Goal: Task Accomplishment & Management: Complete application form

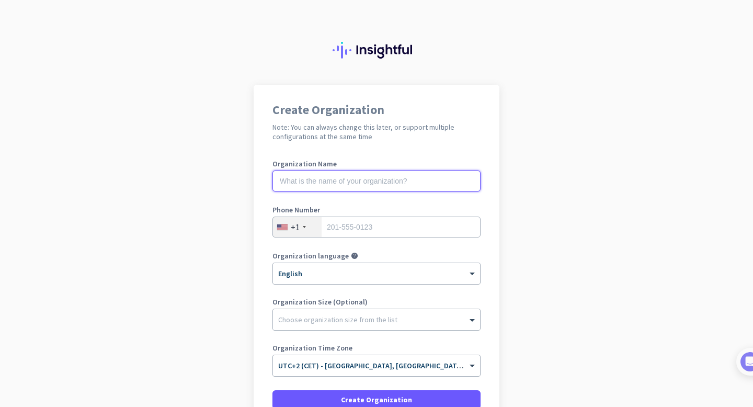
click at [334, 187] on input "text" at bounding box center [376, 180] width 208 height 21
type input "Org"
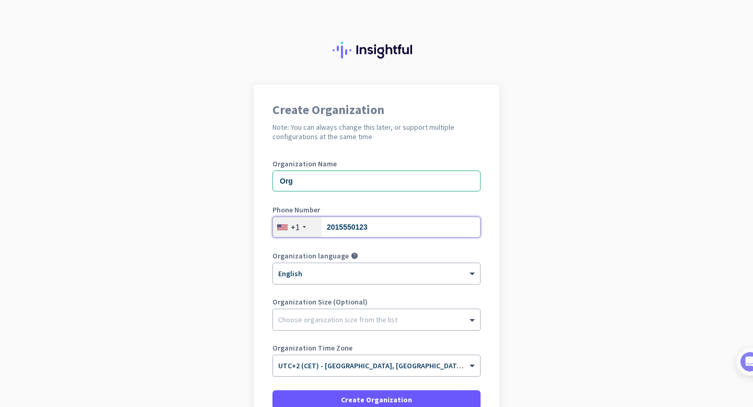
type input "2015550123"
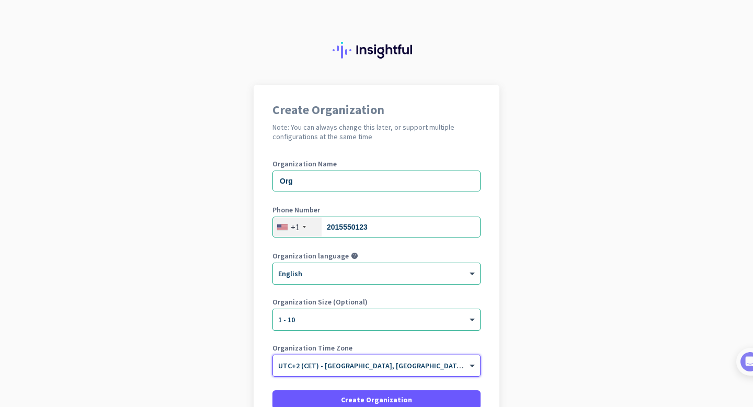
scroll to position [99, 0]
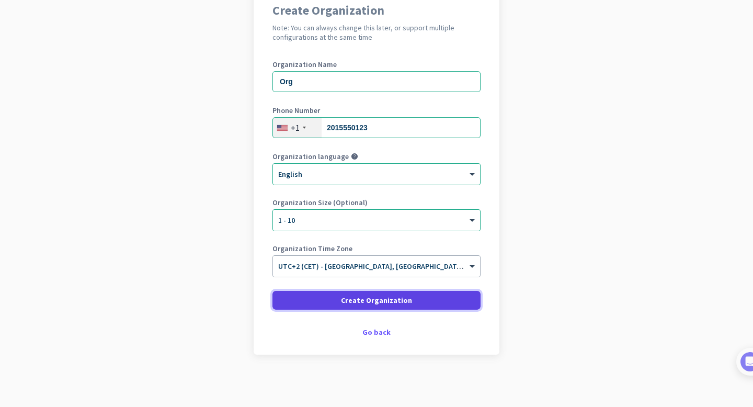
click at [375, 293] on span at bounding box center [376, 300] width 208 height 25
